Goal: Find specific page/section

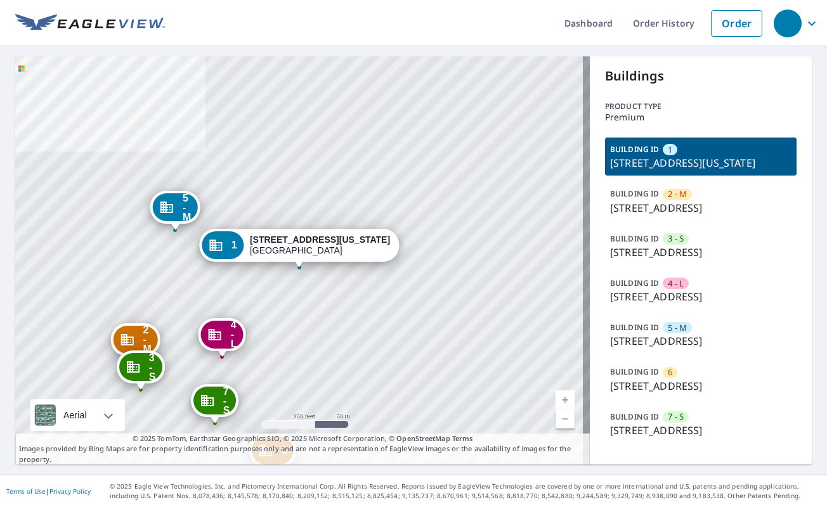
click at [668, 379] on span "6" at bounding box center [670, 373] width 4 height 12
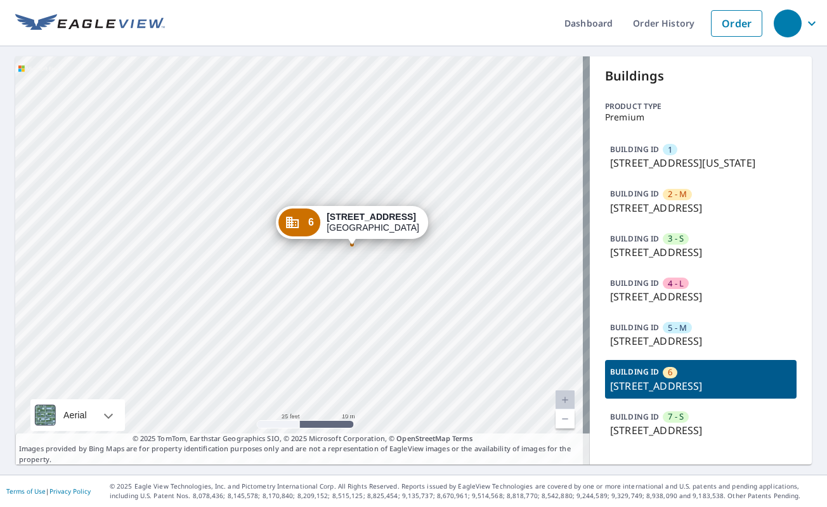
scroll to position [19, 0]
click at [673, 436] on p "[STREET_ADDRESS]" at bounding box center [700, 430] width 181 height 15
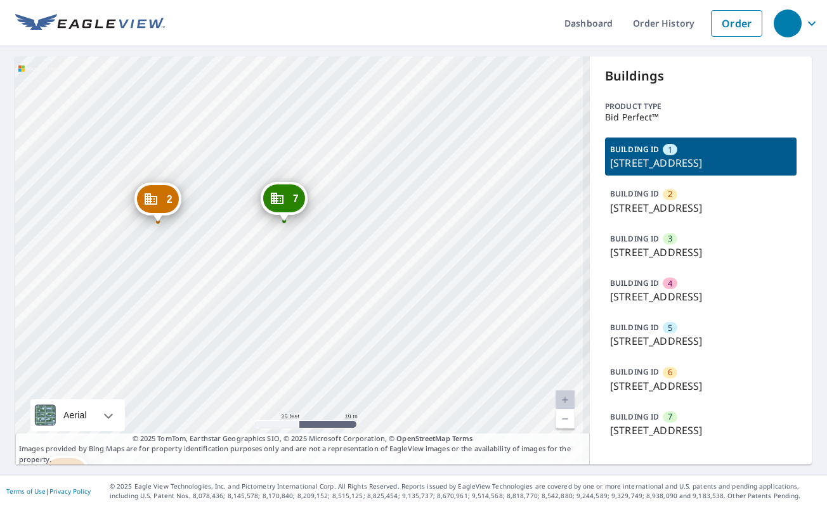
drag, startPoint x: 314, startPoint y: 263, endPoint x: 346, endPoint y: 258, distance: 32.1
click at [346, 258] on div "2 3125 Alameda St Medford, OR 97504 3 3115 Alameda St Medford, OR 97504 4 3135 …" at bounding box center [302, 260] width 575 height 408
